Goal: Communication & Community: Answer question/provide support

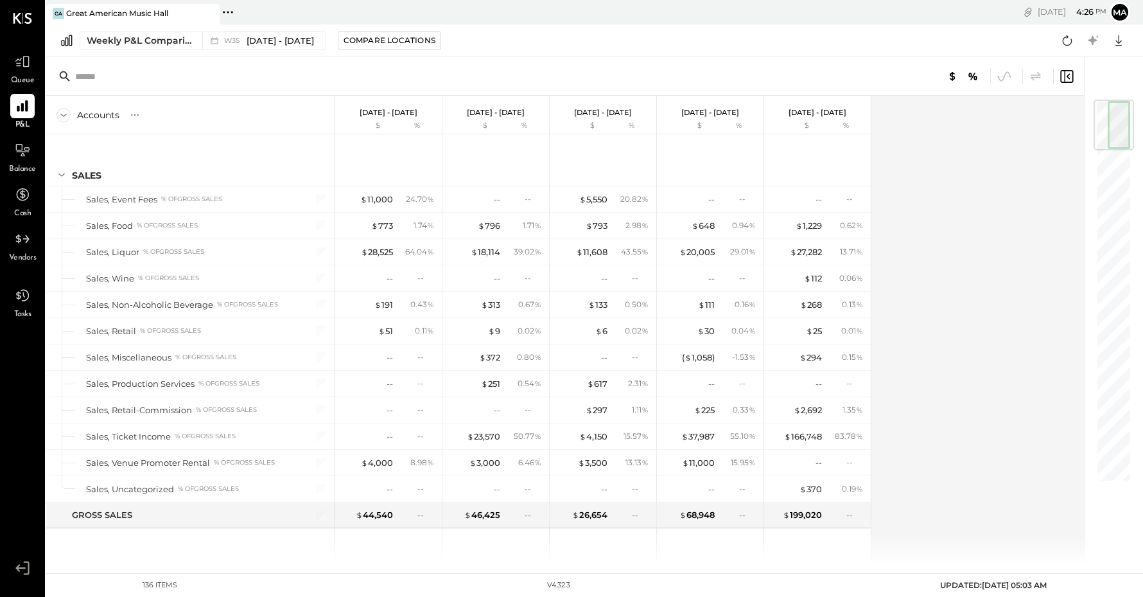
click at [27, 12] on div at bounding box center [22, 18] width 19 height 37
click at [23, 17] on icon at bounding box center [22, 18] width 19 height 11
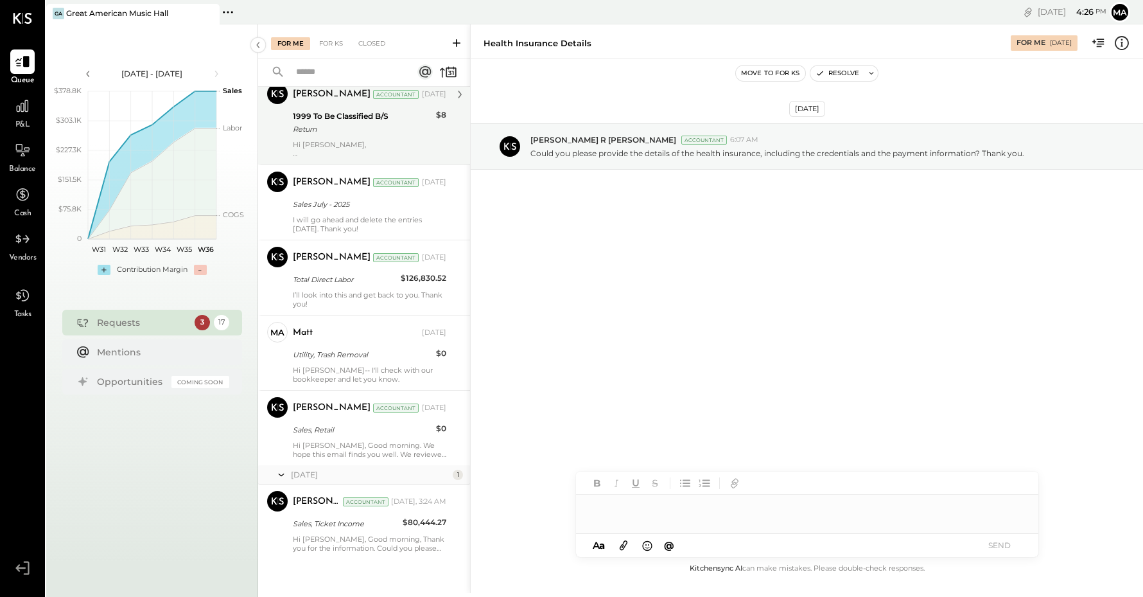
scroll to position [1020, 0]
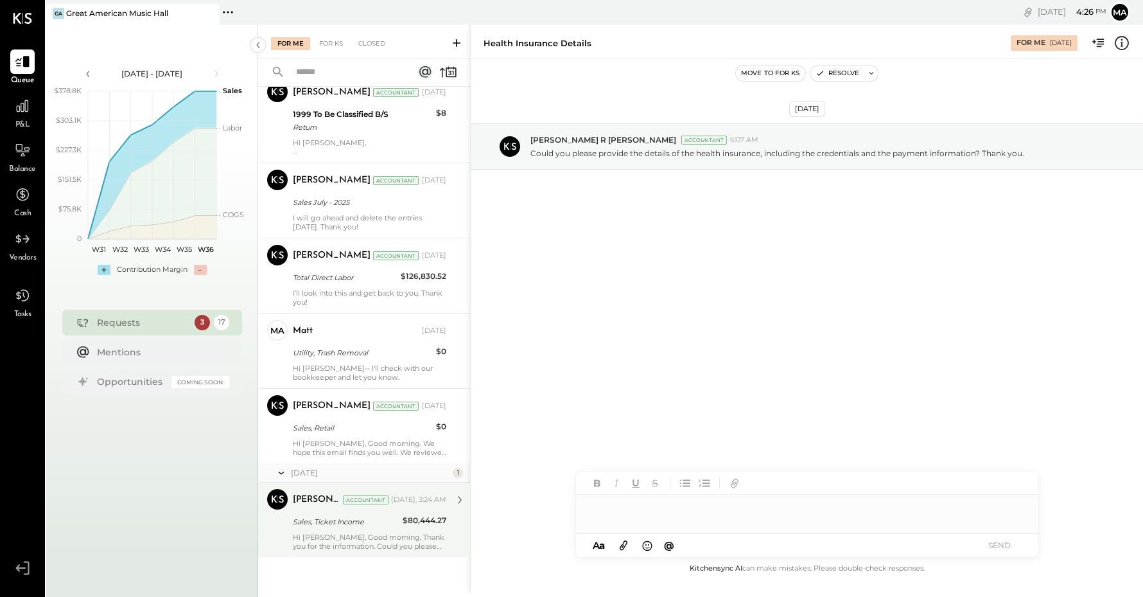
click at [373, 533] on div "Hi [PERSON_NAME], Good morning, Thank you for the information. Could you please…" at bounding box center [370, 541] width 154 height 18
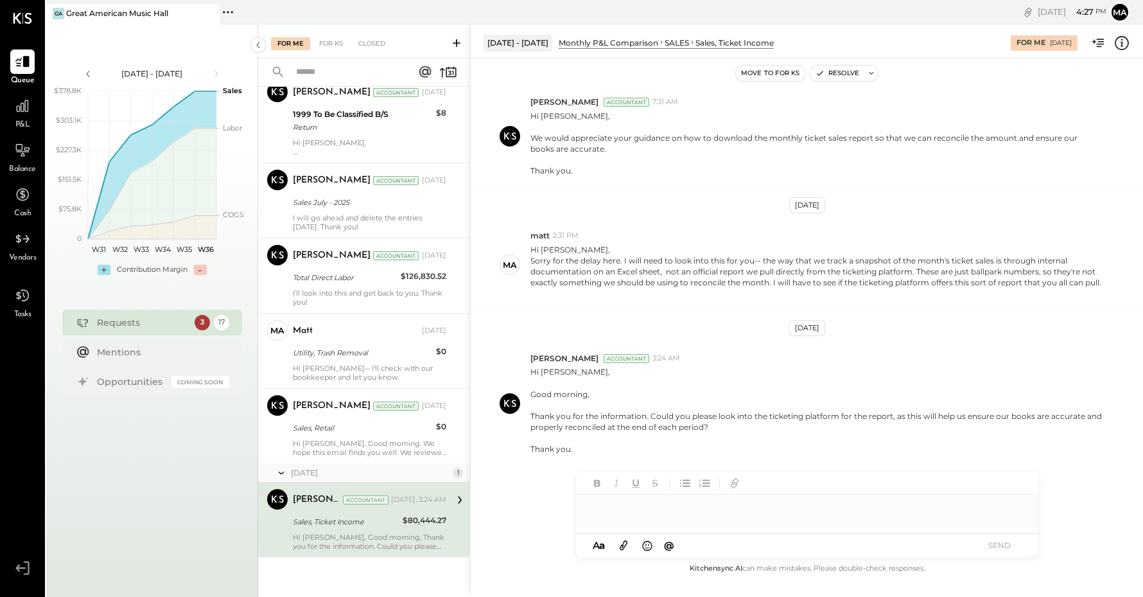
click at [655, 506] on div at bounding box center [807, 508] width 462 height 26
click at [620, 547] on icon at bounding box center [624, 546] width 8 height 10
click at [613, 537] on button at bounding box center [624, 545] width 22 height 16
click at [1002, 546] on button "SEND" at bounding box center [999, 544] width 51 height 17
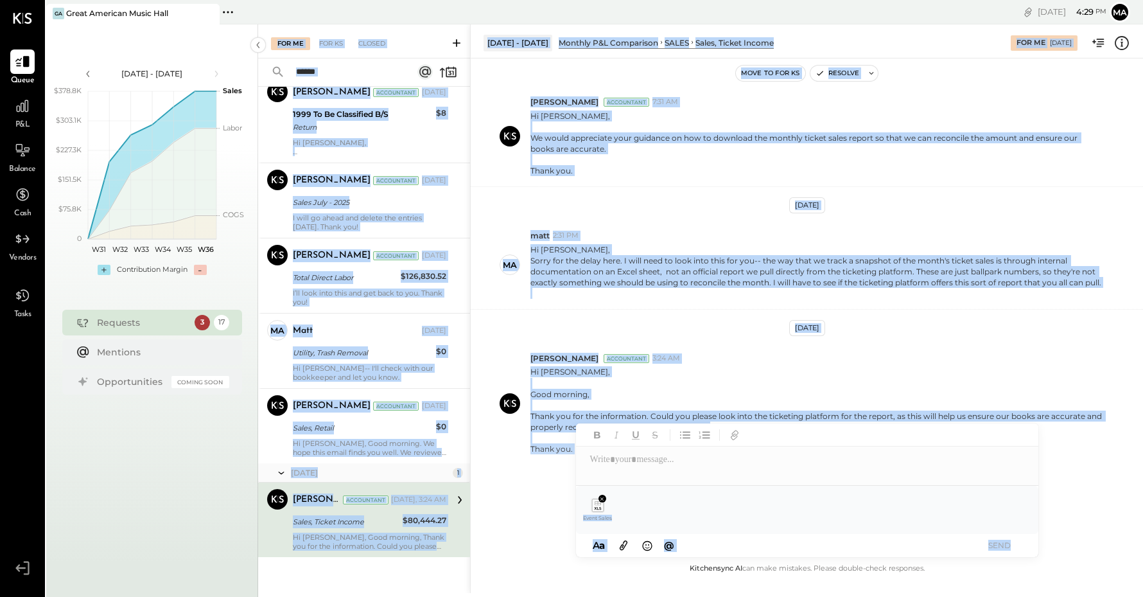
drag, startPoint x: 638, startPoint y: 446, endPoint x: 640, endPoint y: 461, distance: 15.5
click at [639, 452] on div at bounding box center [807, 454] width 462 height 62
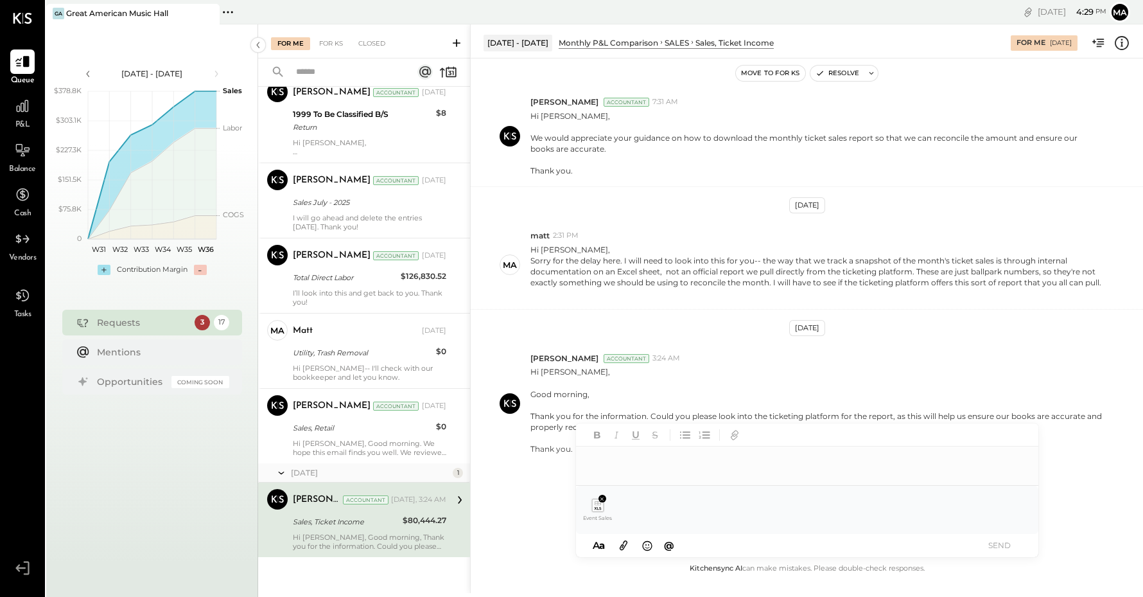
click at [638, 462] on div at bounding box center [807, 459] width 462 height 26
click at [992, 548] on button "SEND" at bounding box center [999, 544] width 51 height 17
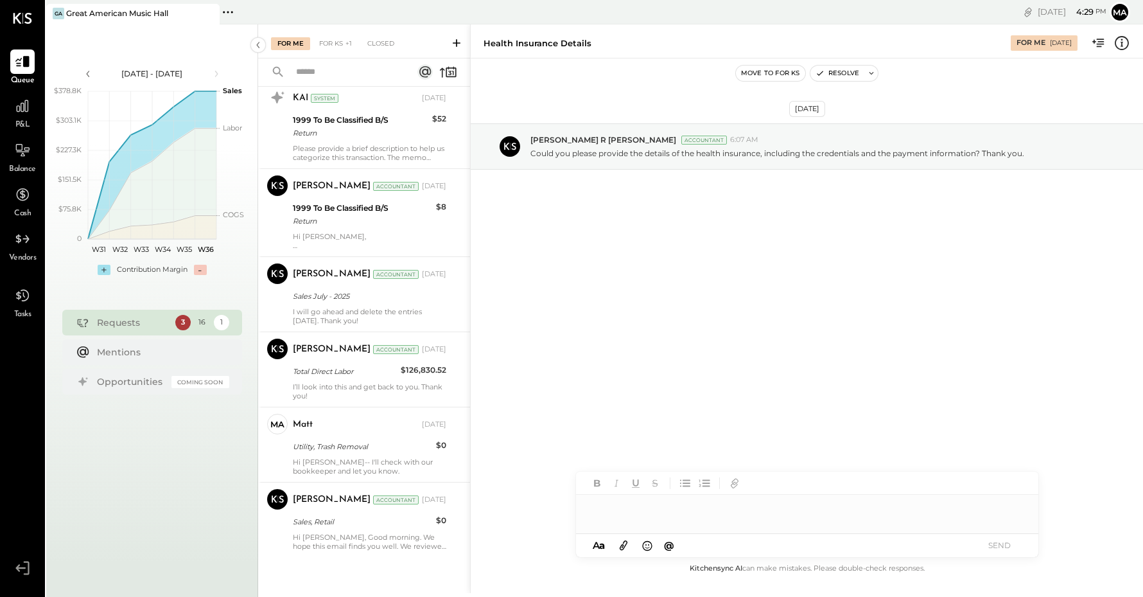
scroll to position [140, 0]
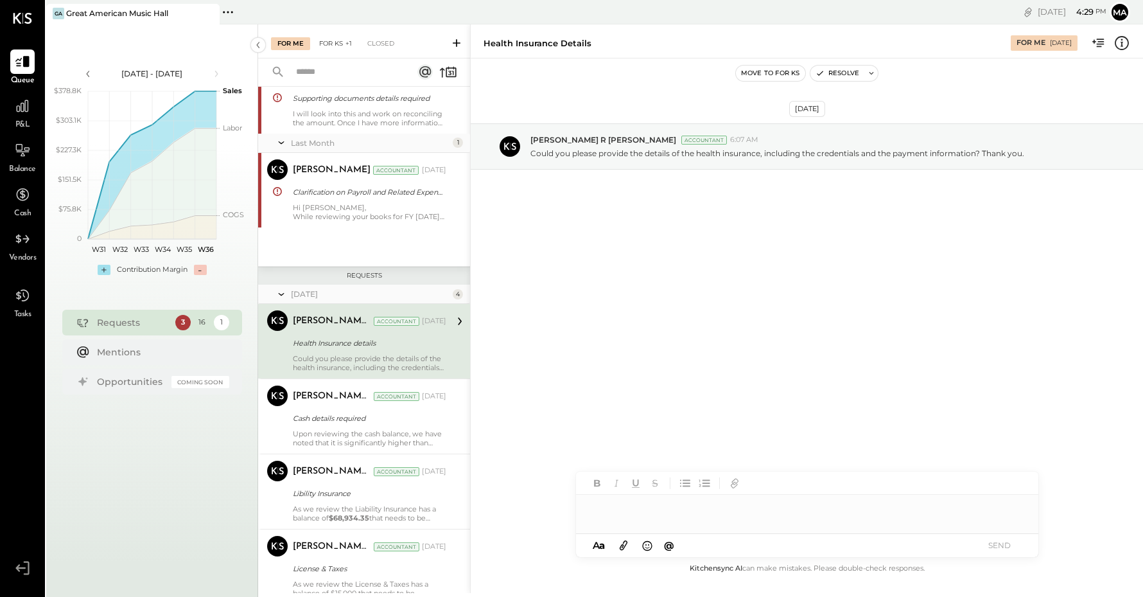
click at [337, 46] on div "For KS +1" at bounding box center [336, 43] width 46 height 13
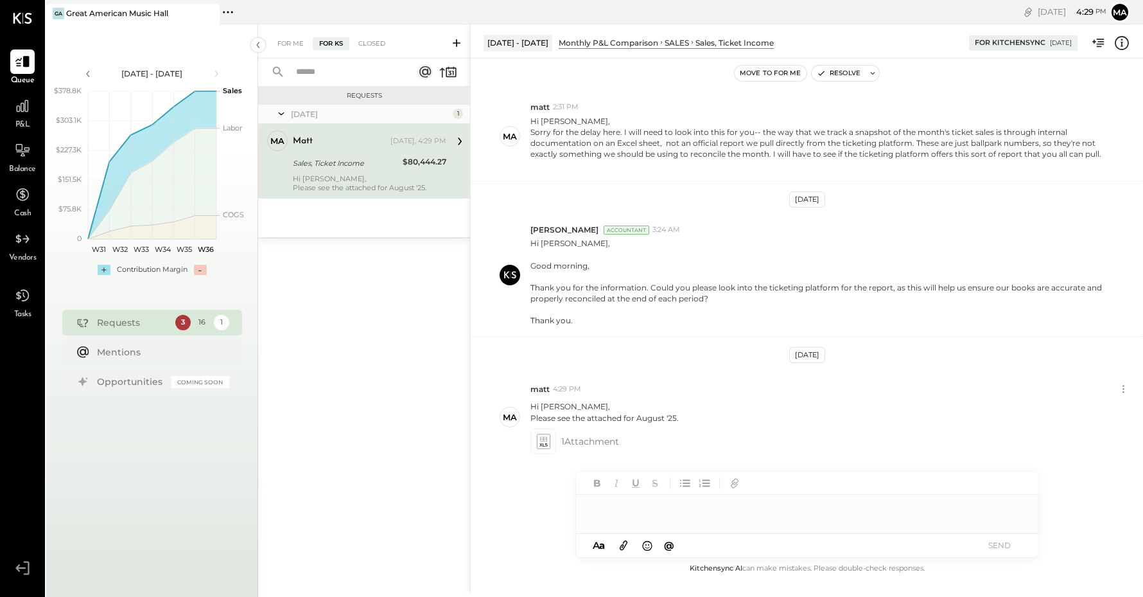
click at [668, 521] on div at bounding box center [807, 514] width 462 height 39
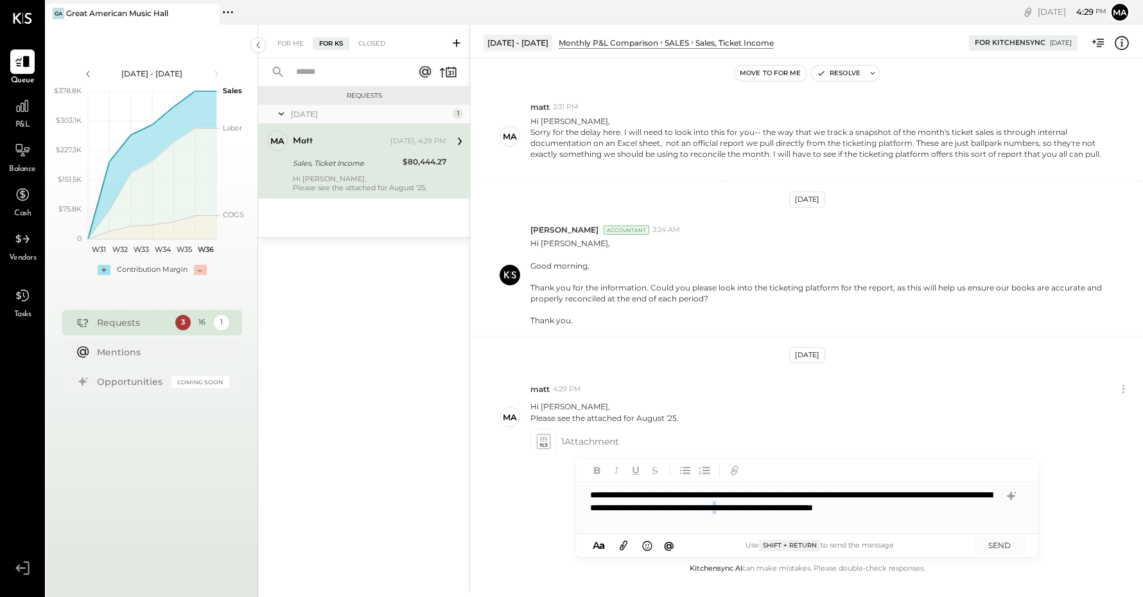
click at [918, 505] on div "**********" at bounding box center [807, 507] width 462 height 51
drag, startPoint x: 596, startPoint y: 522, endPoint x: 588, endPoint y: 520, distance: 7.9
click at [588, 520] on div "**********" at bounding box center [807, 507] width 462 height 51
click at [674, 520] on div "**********" at bounding box center [807, 507] width 462 height 51
click at [1009, 550] on button "SEND" at bounding box center [999, 544] width 51 height 17
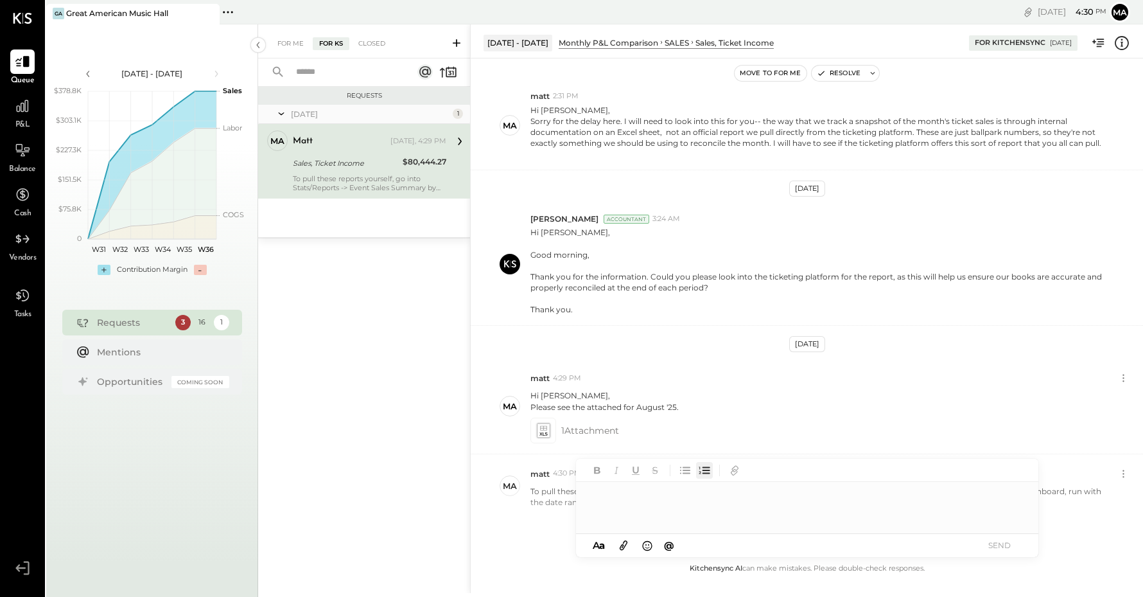
scroll to position [597, 0]
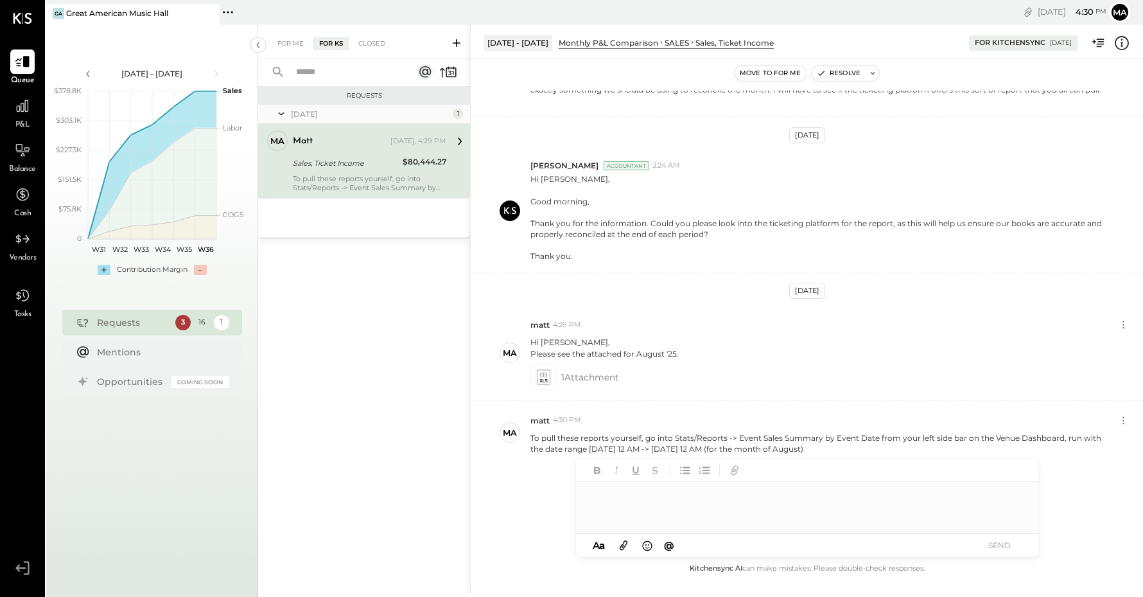
click at [618, 548] on icon at bounding box center [624, 545] width 14 height 15
click at [739, 459] on div at bounding box center [807, 459] width 462 height 51
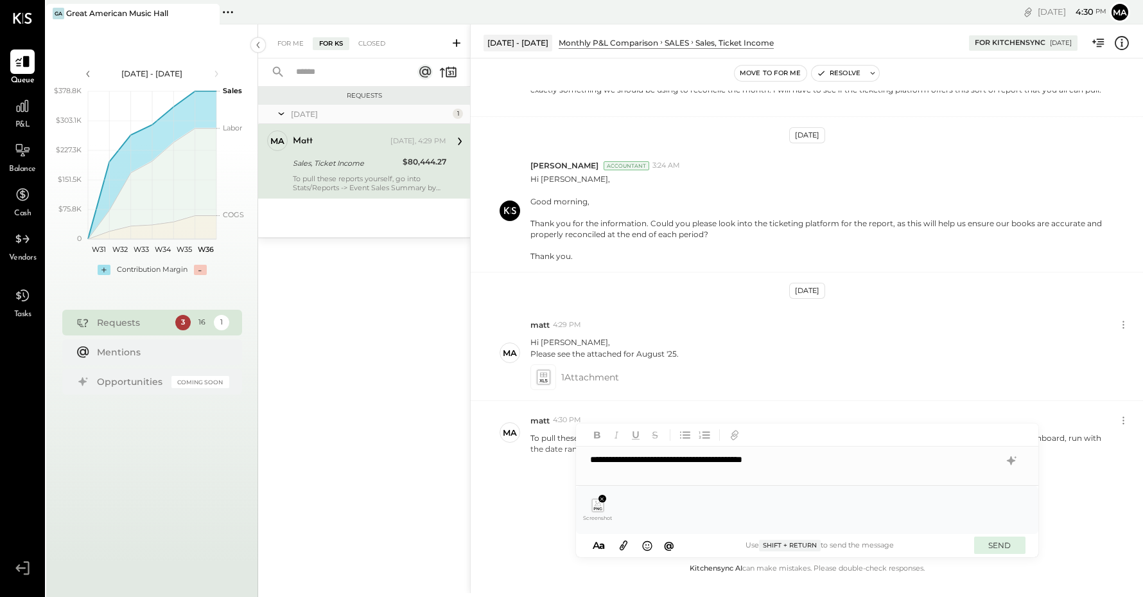
click at [985, 544] on button "SEND" at bounding box center [999, 544] width 51 height 17
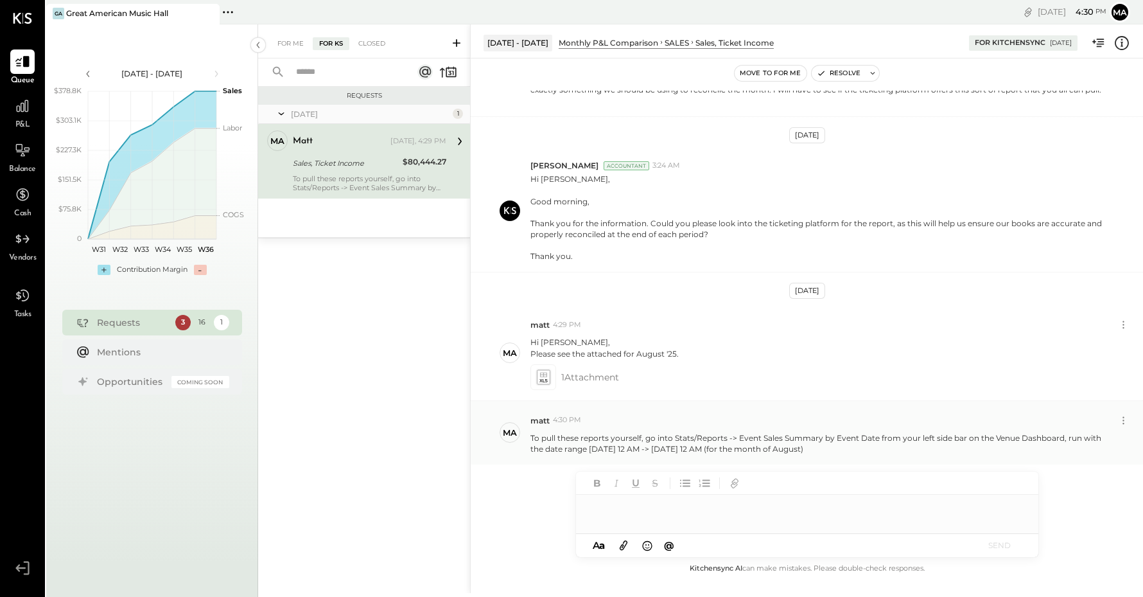
scroll to position [692, 0]
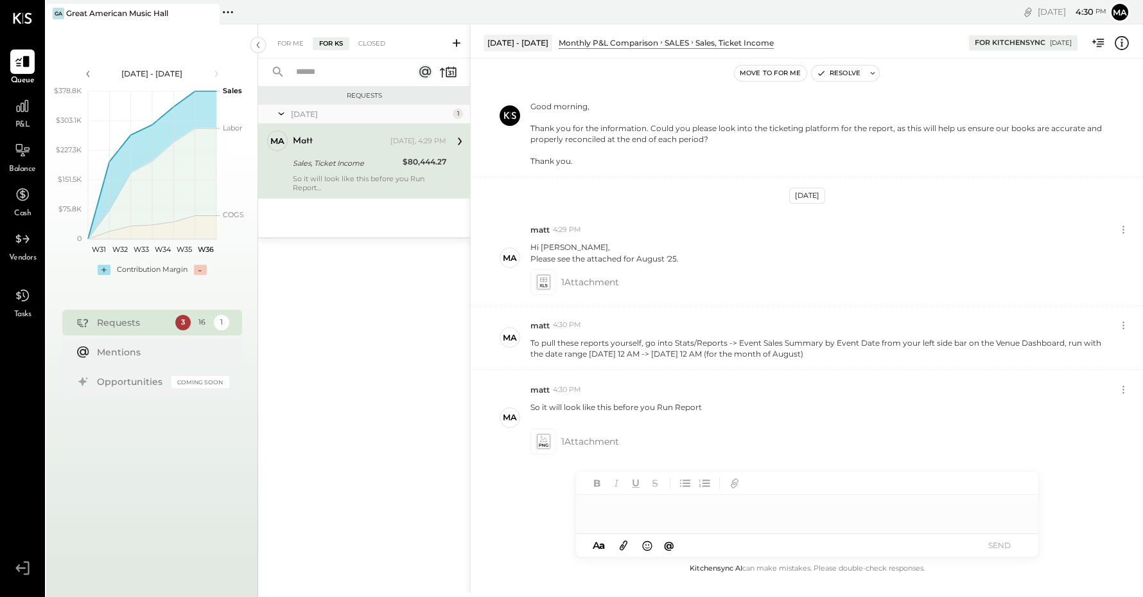
click at [632, 511] on div at bounding box center [807, 514] width 462 height 39
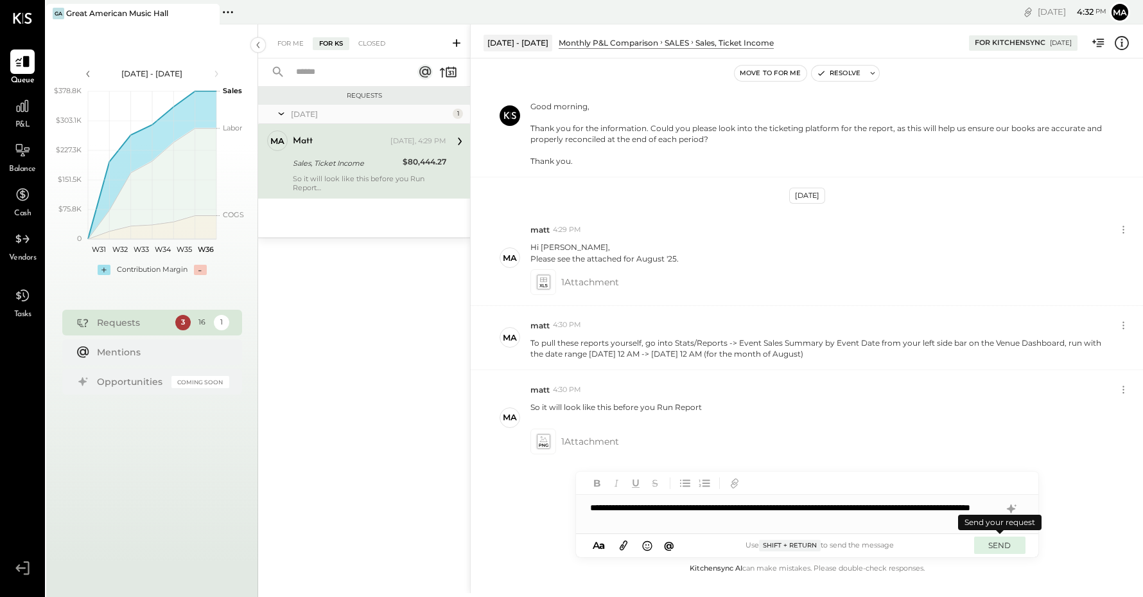
click at [1001, 539] on button "SEND" at bounding box center [999, 544] width 51 height 17
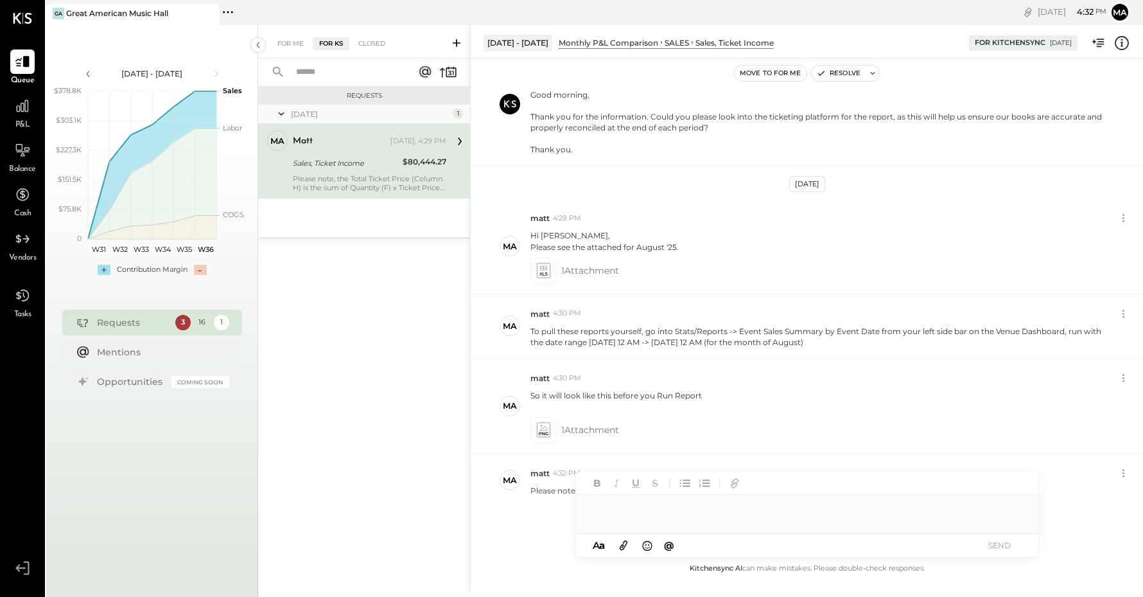
scroll to position [745, 0]
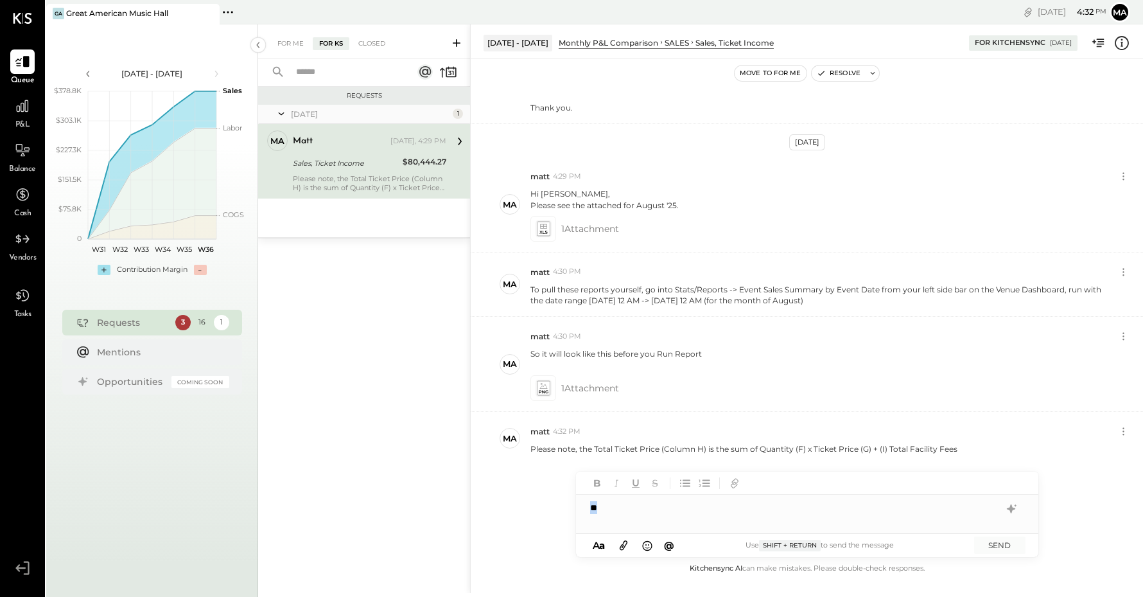
drag, startPoint x: 622, startPoint y: 512, endPoint x: 565, endPoint y: 504, distance: 57.7
click at [576, 504] on div "**" at bounding box center [807, 508] width 462 height 26
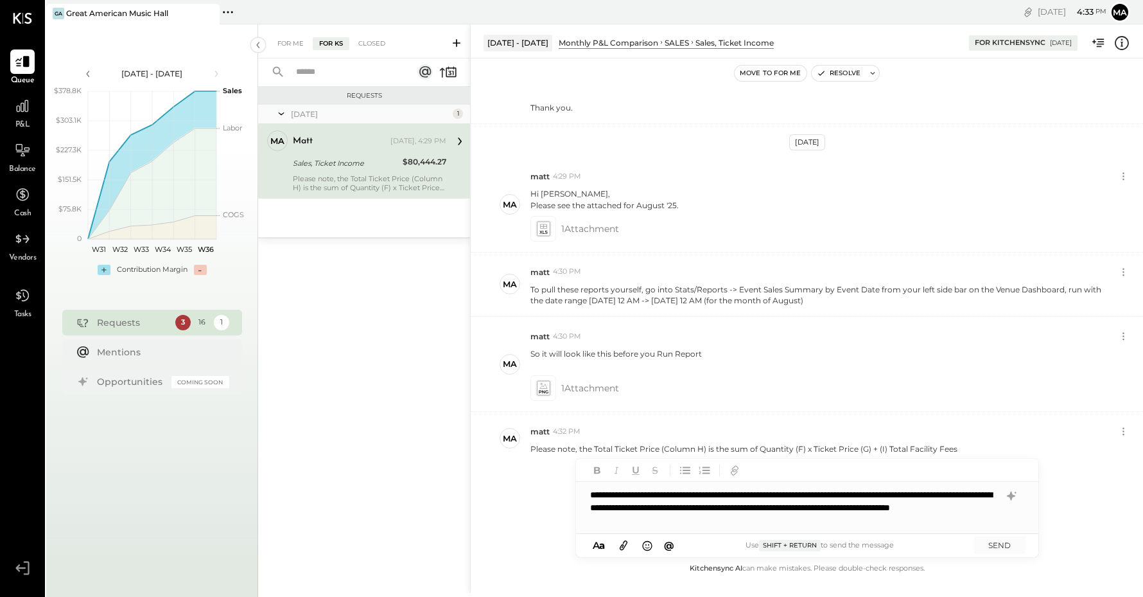
click at [746, 526] on div "**********" at bounding box center [807, 507] width 462 height 51
click at [800, 521] on div "**********" at bounding box center [807, 507] width 462 height 51
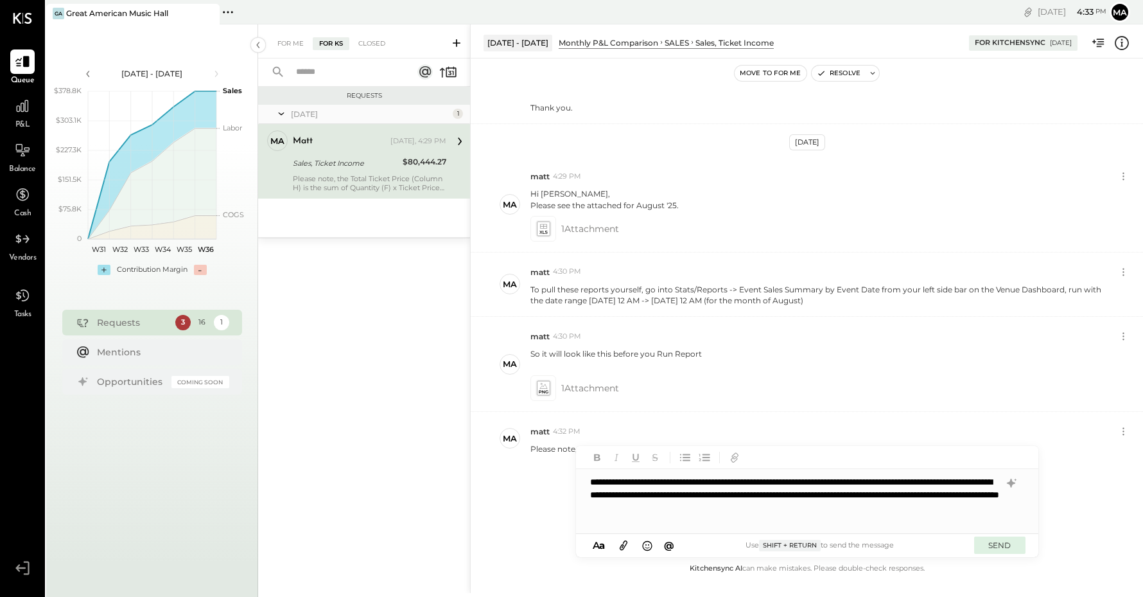
click at [1000, 548] on button "SEND" at bounding box center [999, 544] width 51 height 17
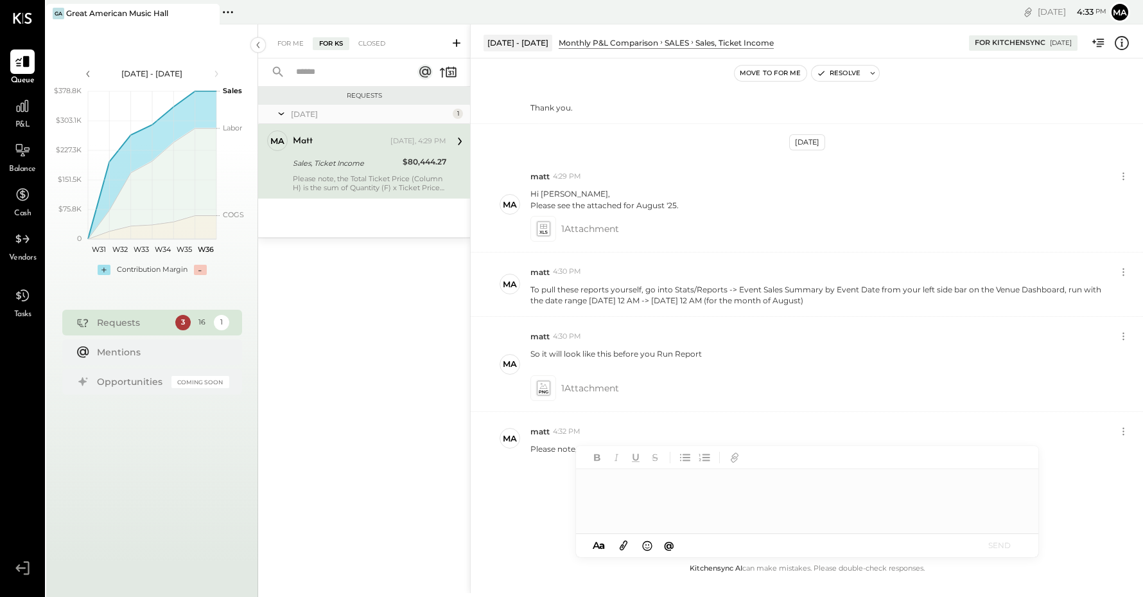
scroll to position [821, 0]
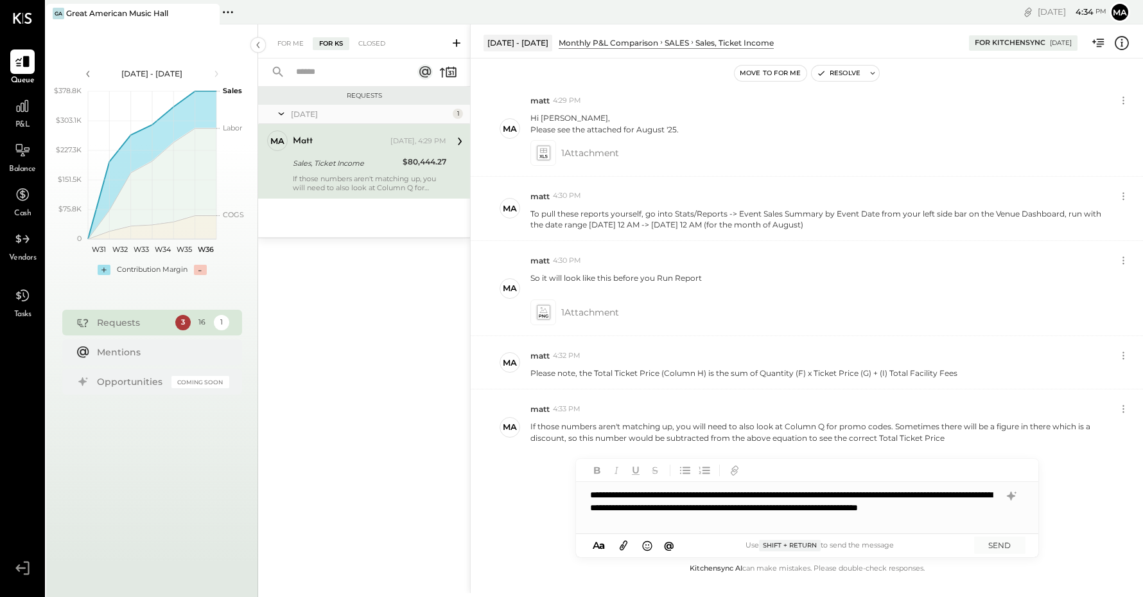
click at [637, 517] on div "**********" at bounding box center [795, 507] width 410 height 39
click at [1010, 549] on button "SEND" at bounding box center [999, 544] width 51 height 17
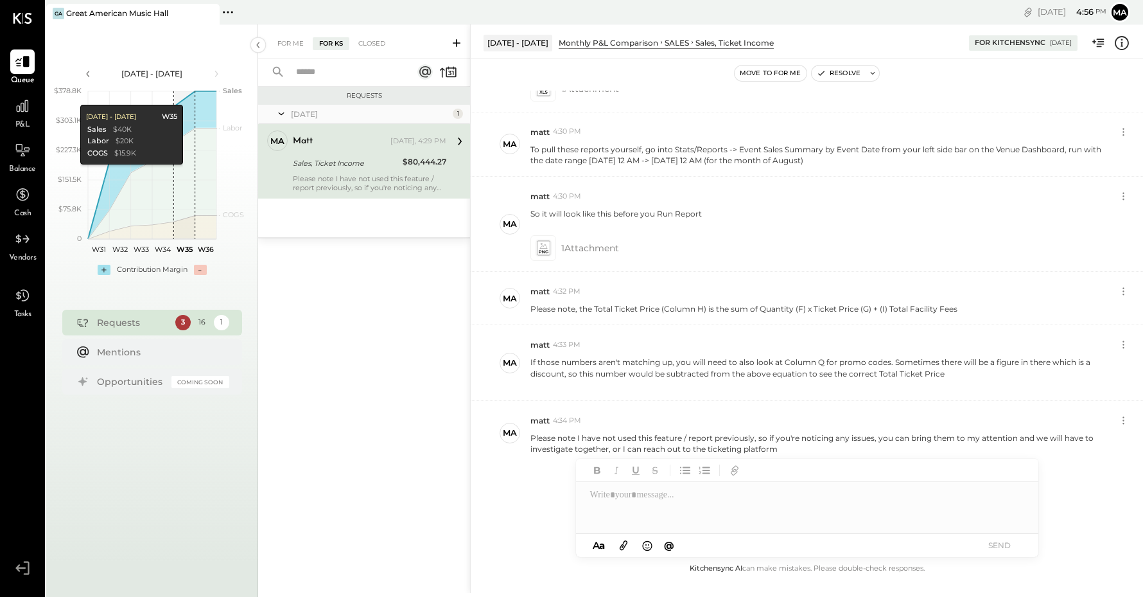
scroll to position [885, 0]
